Goal: Task Accomplishment & Management: Manage account settings

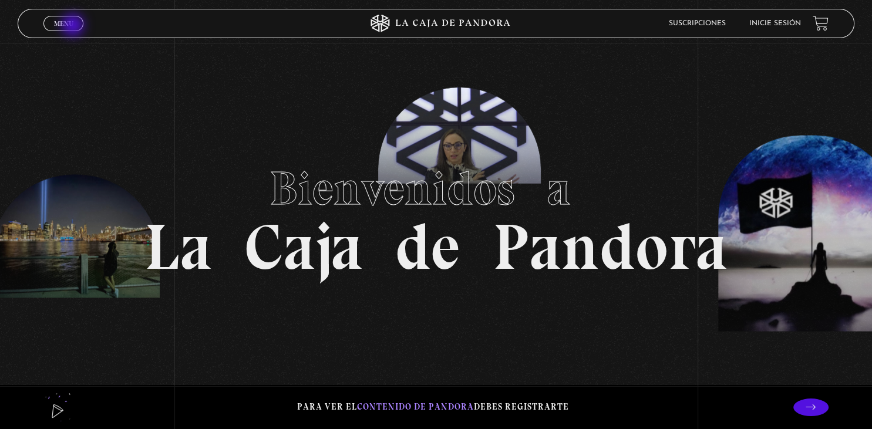
click at [74, 26] on link "Menu Cerrar" at bounding box center [63, 23] width 40 height 15
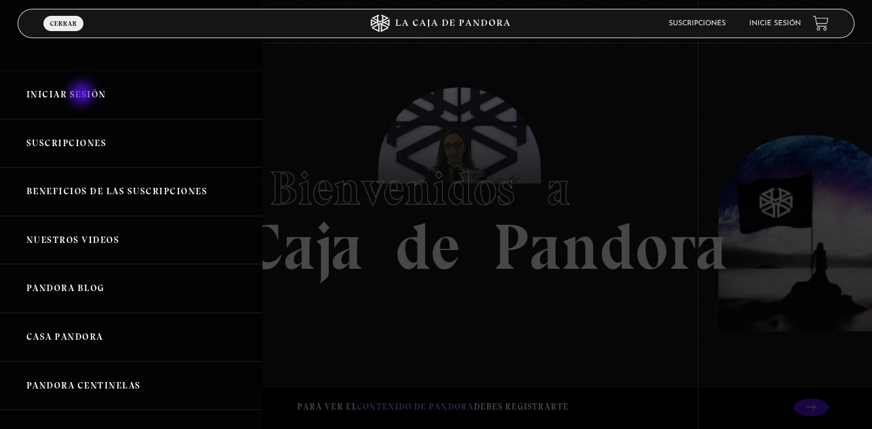
click at [83, 95] on link "Iniciar Sesión" at bounding box center [131, 94] width 262 height 49
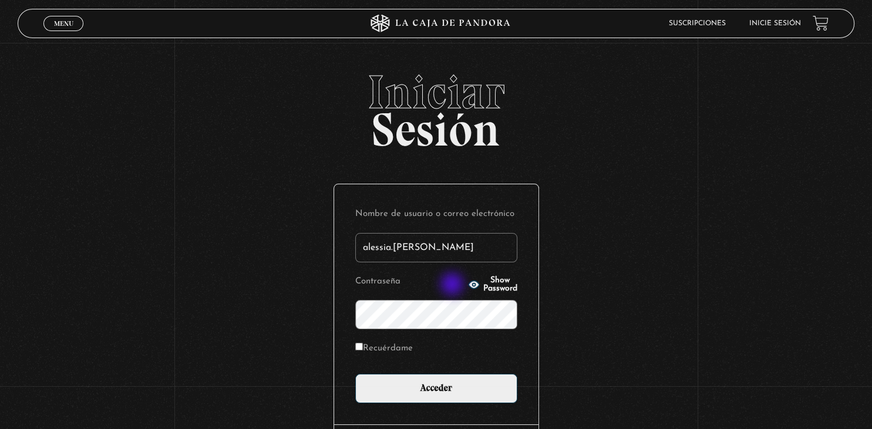
click at [468, 285] on icon "button" at bounding box center [473, 285] width 11 height 8
type input "alessia.[PERSON_NAME]"
click at [357, 343] on label "Recuérdame" at bounding box center [384, 349] width 58 height 18
click at [357, 343] on input "Recuérdame" at bounding box center [359, 347] width 8 height 8
checkbox input "true"
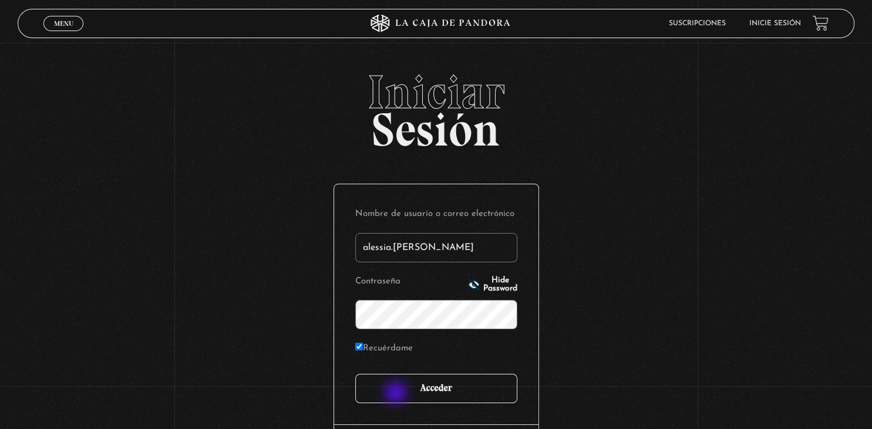
click at [397, 394] on input "Acceder" at bounding box center [436, 388] width 162 height 29
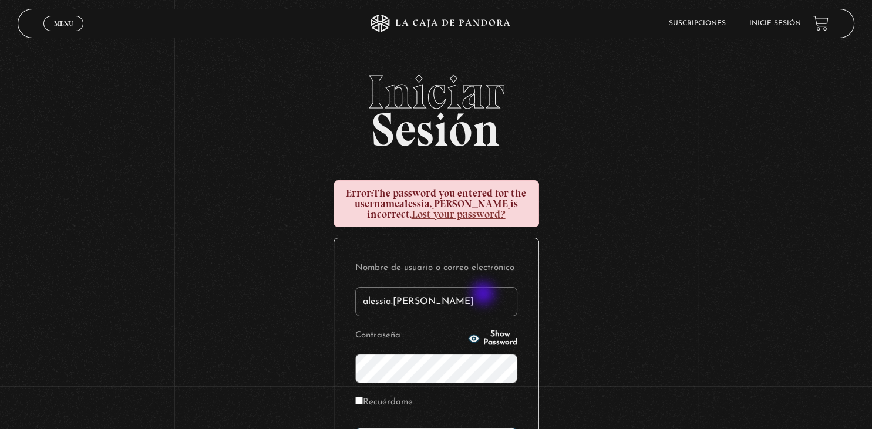
click at [484, 295] on input "alessia.[PERSON_NAME]" at bounding box center [436, 301] width 162 height 29
type input "a"
